Goal: Find contact information: Find contact information

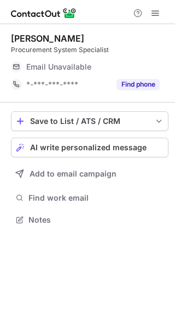
scroll to position [5, 5]
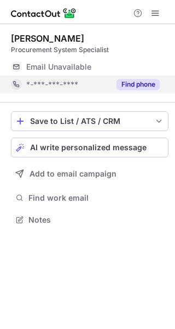
click at [145, 80] on button "Find phone" at bounding box center [138, 84] width 43 height 11
